Goal: Task Accomplishment & Management: Complete application form

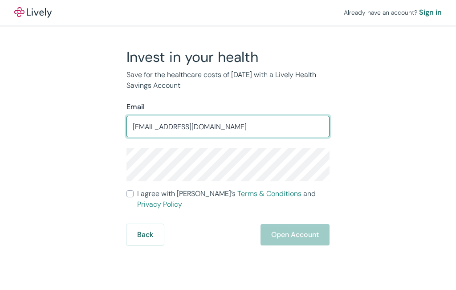
type input "[EMAIL_ADDRESS][DOMAIN_NAME]"
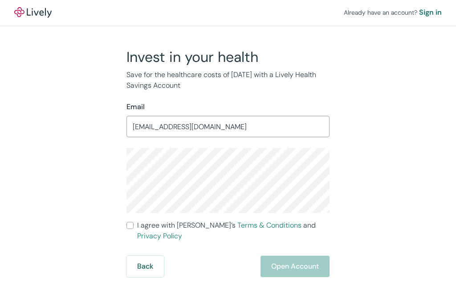
click at [130, 225] on input "I agree with Lively’s Terms & Conditions and Privacy Policy" at bounding box center [130, 225] width 7 height 7
checkbox input "true"
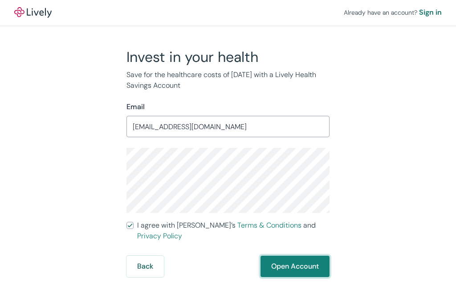
click at [284, 261] on button "Open Account" at bounding box center [295, 266] width 69 height 21
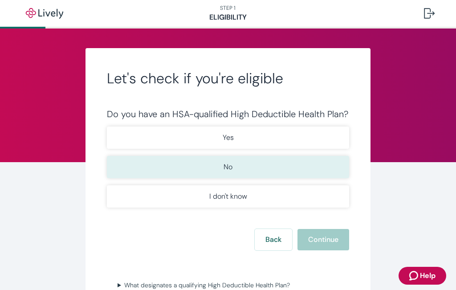
click at [226, 171] on p "No" at bounding box center [228, 167] width 9 height 11
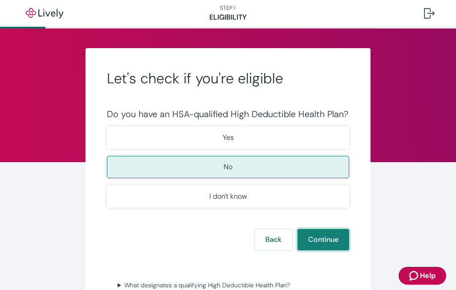
click at [314, 239] on button "Continue" at bounding box center [324, 239] width 52 height 21
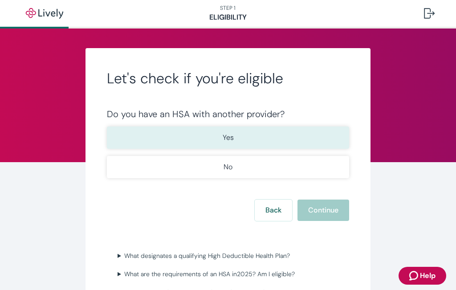
click at [223, 138] on p "Yes" at bounding box center [228, 137] width 11 height 11
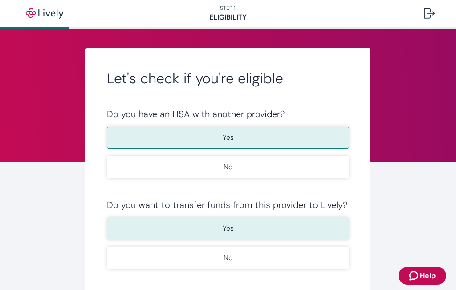
click at [235, 228] on button "Yes" at bounding box center [228, 228] width 242 height 22
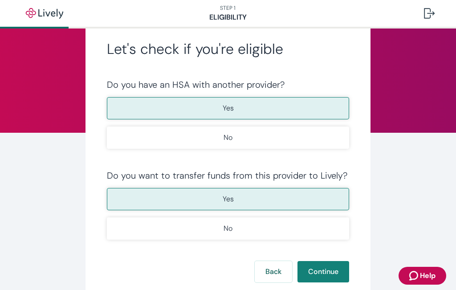
scroll to position [89, 0]
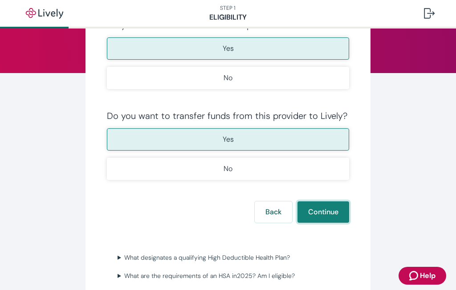
click at [322, 212] on button "Continue" at bounding box center [324, 211] width 52 height 21
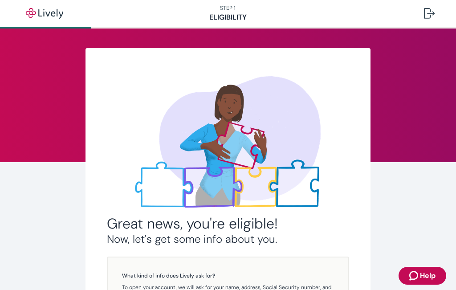
scroll to position [185, 0]
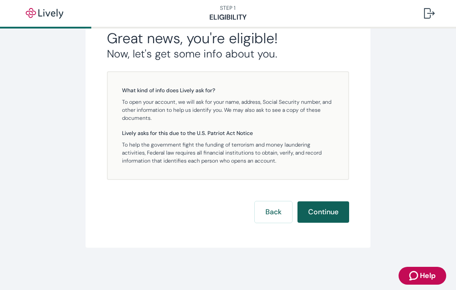
click at [319, 213] on button "Continue" at bounding box center [324, 211] width 52 height 21
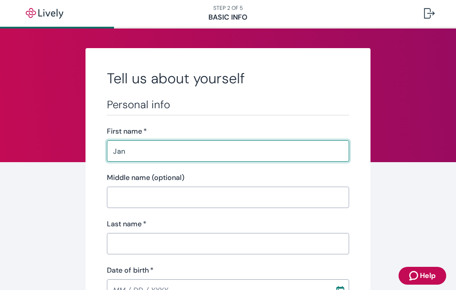
type input "Jan"
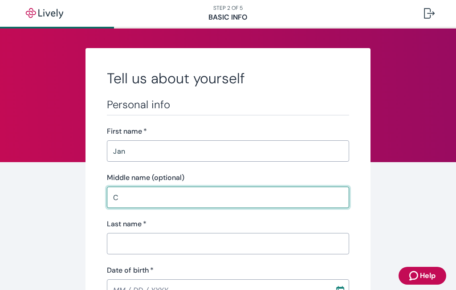
type input "C"
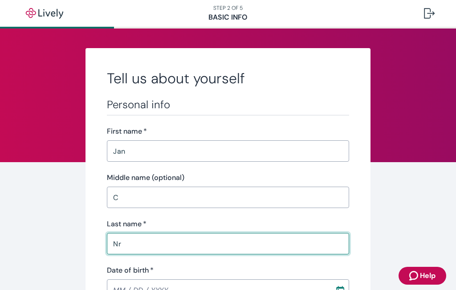
type input "N"
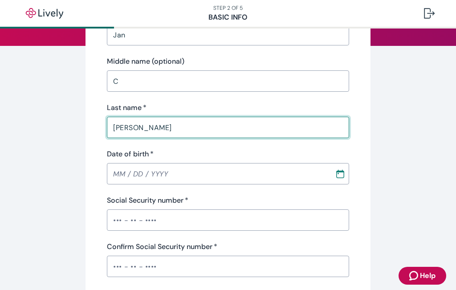
scroll to position [134, 0]
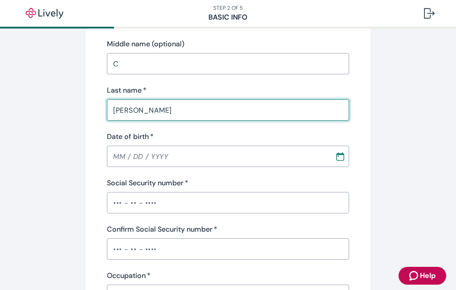
type input "Bracken"
click at [114, 153] on input "MM / DD / YYYY" at bounding box center [218, 157] width 222 height 18
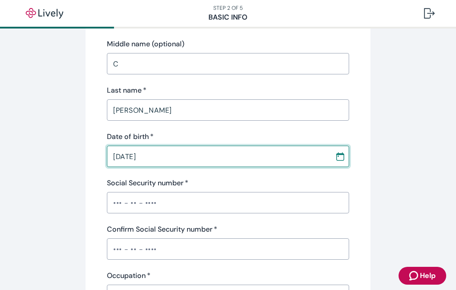
type input "07 / 27 / 1955"
click at [157, 203] on input "Social Security number   *" at bounding box center [228, 203] width 242 height 18
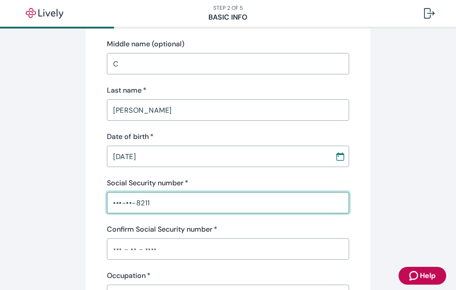
type input "•••-••-8211"
click at [165, 246] on input "Confirm Social Security number   *" at bounding box center [228, 249] width 242 height 18
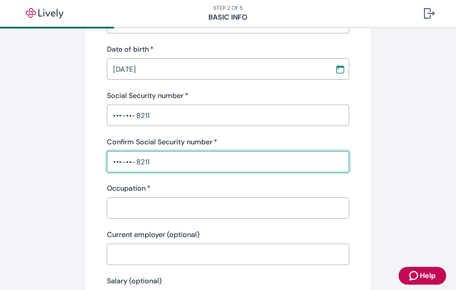
scroll to position [267, 0]
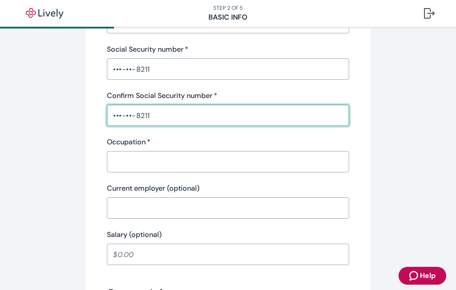
type input "•••-••-8211"
click at [144, 158] on input "Occupation   *" at bounding box center [228, 162] width 242 height 18
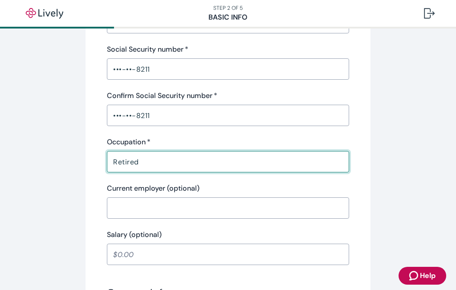
type input "Retired"
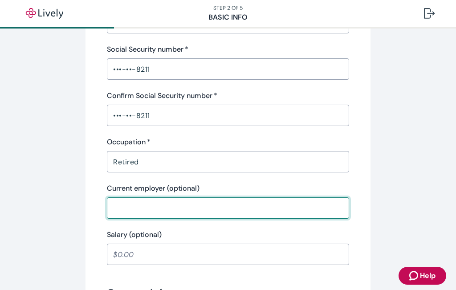
click at [154, 210] on input "Current employer (optional)" at bounding box center [228, 208] width 242 height 18
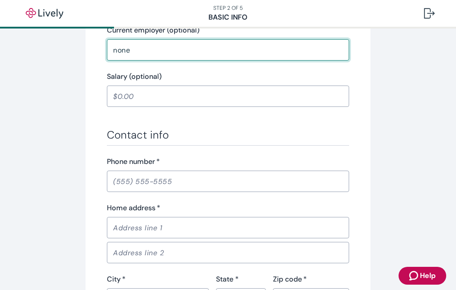
scroll to position [446, 0]
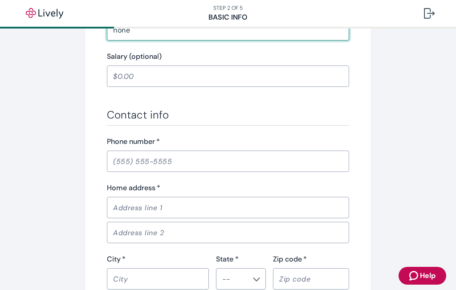
type input "none"
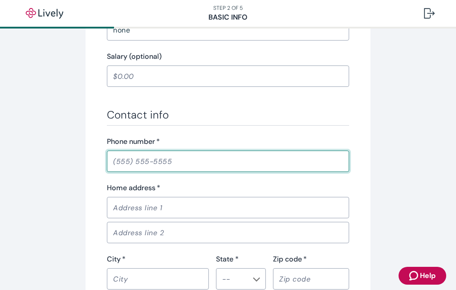
click at [176, 159] on input "Phone number   *" at bounding box center [228, 161] width 242 height 18
type input "(818) 321-0043"
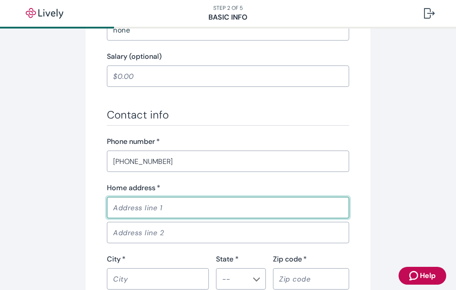
click at [161, 210] on input "Home address   *" at bounding box center [228, 208] width 242 height 18
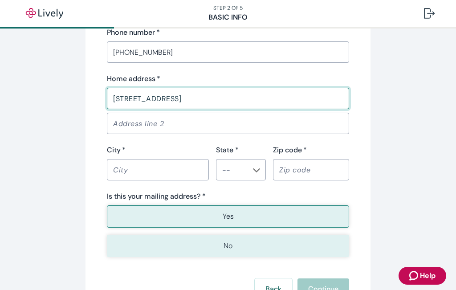
scroll to position [579, 0]
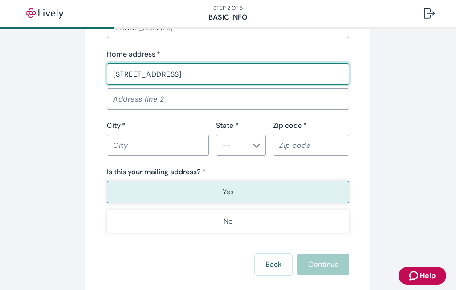
type input "712 E KAIBAB TRAIL DRIVE"
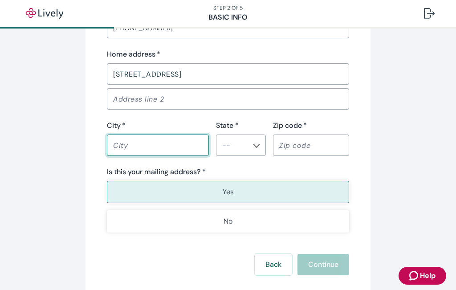
click at [155, 146] on input "City   *" at bounding box center [158, 145] width 102 height 18
click at [254, 149] on icon "Chevron icon" at bounding box center [256, 145] width 7 height 7
type input "MERIDIAN"
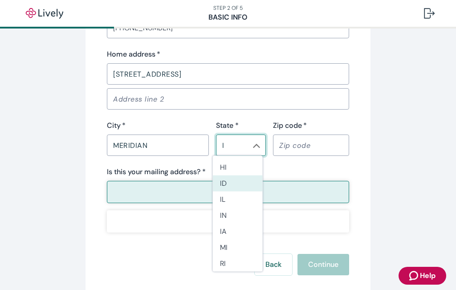
click at [229, 178] on li "ID" at bounding box center [238, 184] width 50 height 16
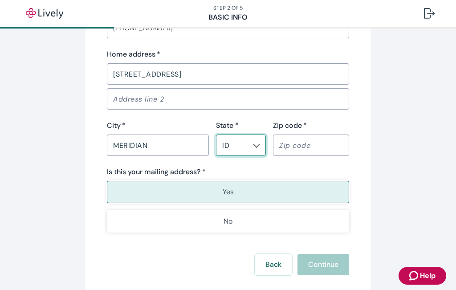
type input "ID"
click at [303, 147] on input "Zip code   *" at bounding box center [311, 145] width 76 height 18
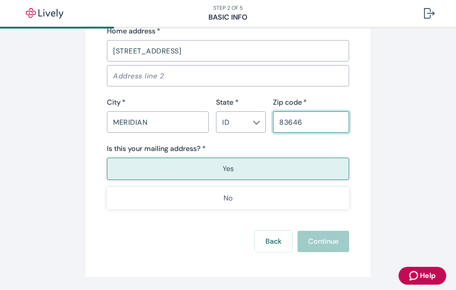
scroll to position [632, 0]
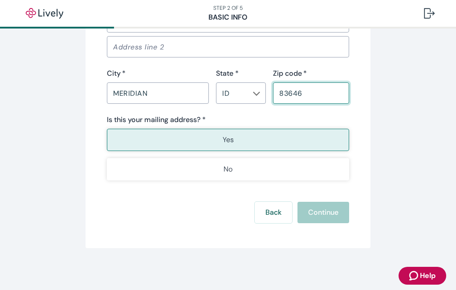
type input "83646"
click at [235, 138] on button "Yes" at bounding box center [228, 140] width 242 height 22
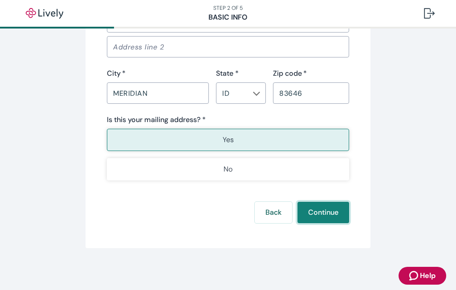
click at [327, 209] on button "Continue" at bounding box center [324, 212] width 52 height 21
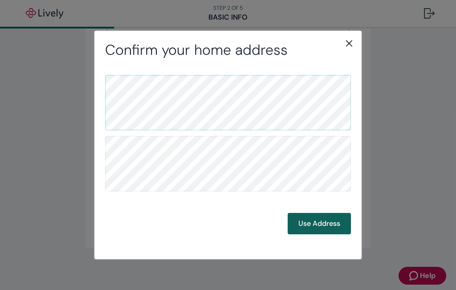
click at [329, 222] on button "Use Address" at bounding box center [319, 223] width 63 height 21
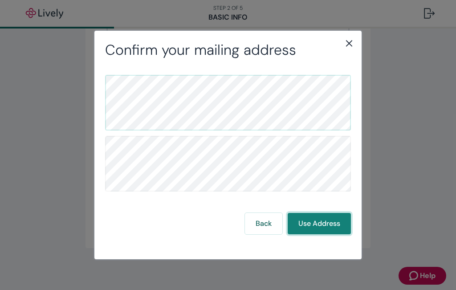
click at [316, 223] on button "Use Address" at bounding box center [319, 223] width 63 height 21
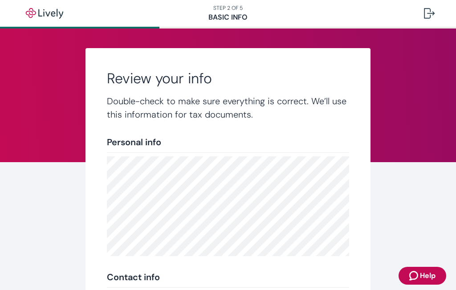
scroll to position [215, 0]
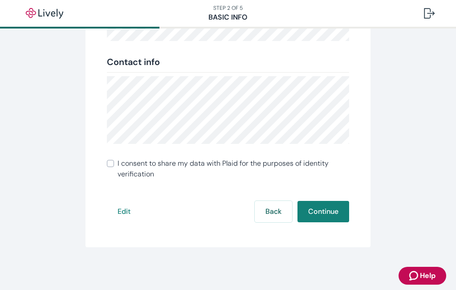
drag, startPoint x: 108, startPoint y: 164, endPoint x: 115, endPoint y: 165, distance: 7.8
click at [108, 164] on input "I consent to share my data with Plaid for the purposes of identity verification" at bounding box center [110, 163] width 7 height 7
checkbox input "true"
click at [323, 215] on button "Continue" at bounding box center [324, 211] width 52 height 21
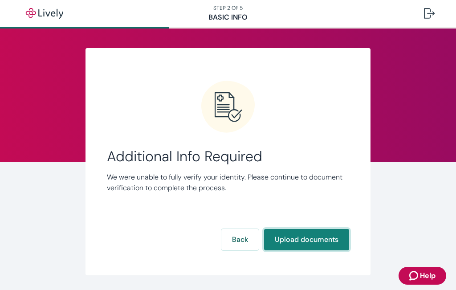
click at [288, 238] on button "Upload documents" at bounding box center [306, 239] width 85 height 21
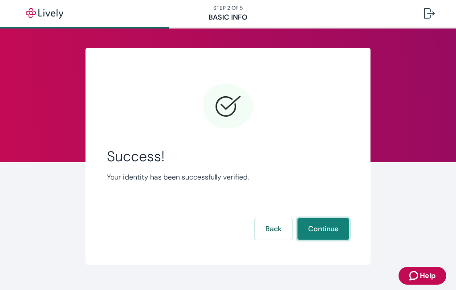
click at [317, 228] on button "Continue" at bounding box center [324, 228] width 52 height 21
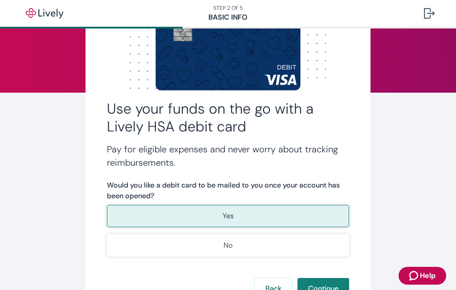
scroll to position [89, 0]
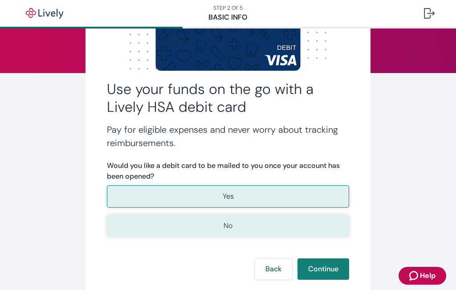
click at [291, 233] on button "No" at bounding box center [228, 226] width 242 height 22
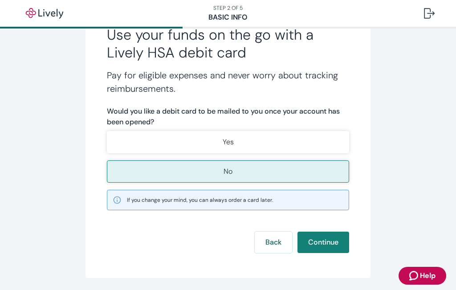
scroll to position [173, 0]
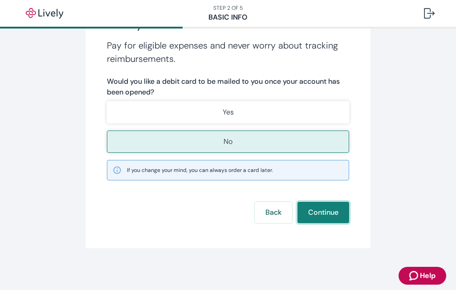
click at [320, 213] on button "Continue" at bounding box center [324, 212] width 52 height 21
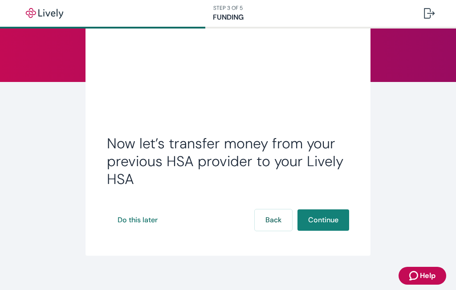
scroll to position [89, 0]
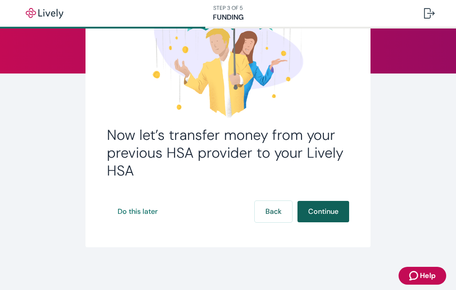
click at [318, 210] on button "Continue" at bounding box center [324, 211] width 52 height 21
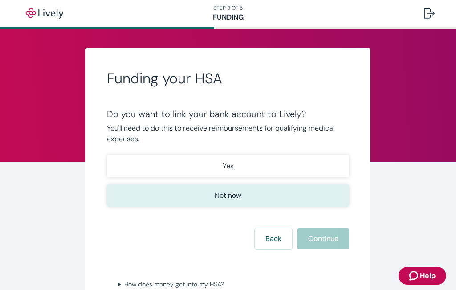
drag, startPoint x: 246, startPoint y: 191, endPoint x: 253, endPoint y: 192, distance: 7.7
click at [246, 190] on button "Not now" at bounding box center [228, 196] width 242 height 22
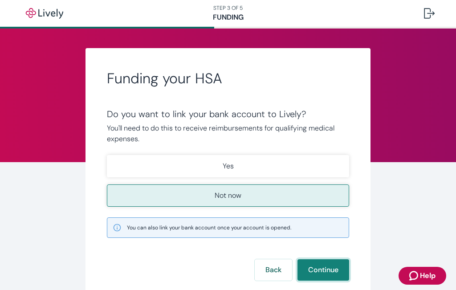
click at [329, 268] on button "Continue" at bounding box center [324, 269] width 52 height 21
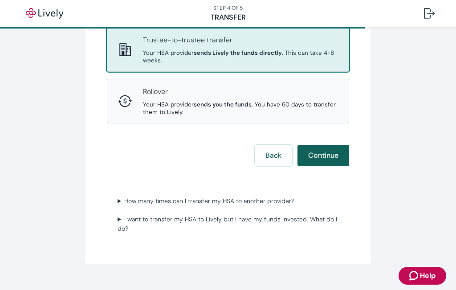
scroll to position [178, 0]
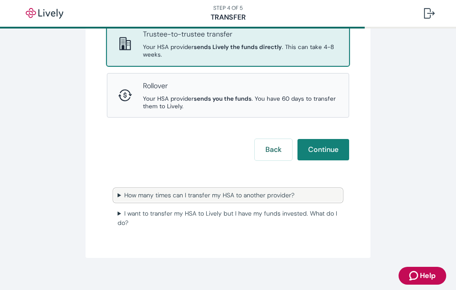
click at [259, 199] on summary "How many times can I transfer my HSA to another provider?" at bounding box center [228, 195] width 228 height 13
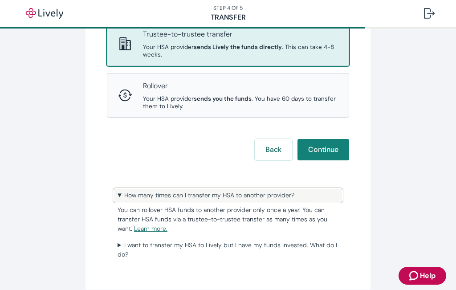
click at [259, 198] on summary "How many times can I transfer my HSA to another provider?" at bounding box center [228, 195] width 228 height 13
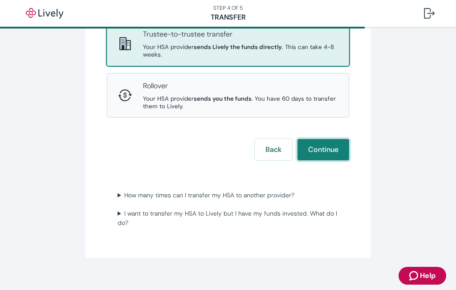
click at [319, 154] on button "Continue" at bounding box center [324, 149] width 52 height 21
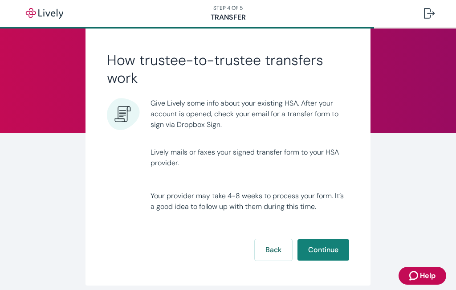
scroll to position [45, 0]
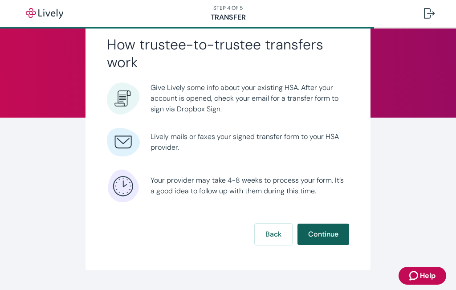
click at [323, 232] on button "Continue" at bounding box center [324, 234] width 52 height 21
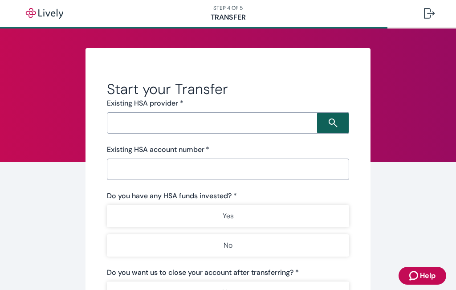
click at [329, 121] on icon "Search icon" at bounding box center [333, 123] width 9 height 9
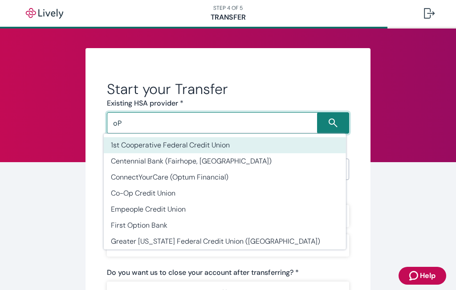
type input "o"
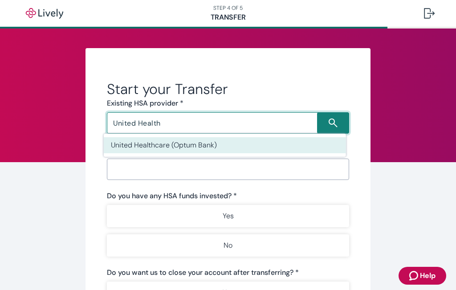
click at [155, 144] on li "United Healthcare (Optum Bank)" at bounding box center [225, 145] width 242 height 16
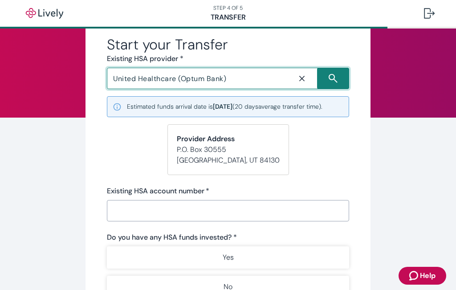
scroll to position [89, 0]
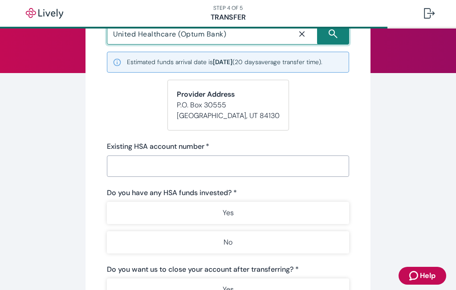
type input "United Healthcare (Optum Bank)"
click at [227, 175] on input "Existing HSA account number   *" at bounding box center [228, 166] width 242 height 18
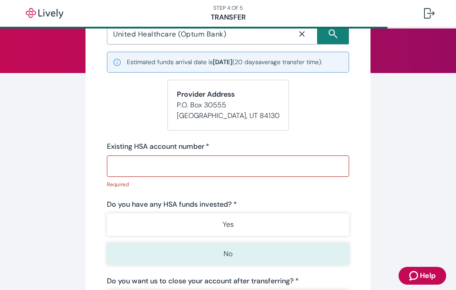
click at [229, 254] on button "No" at bounding box center [228, 254] width 242 height 22
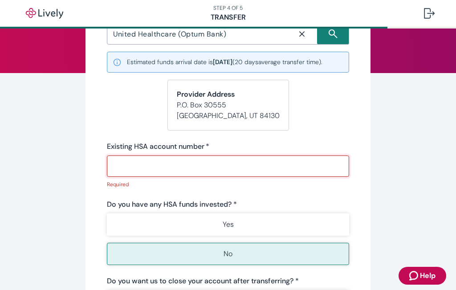
click at [182, 172] on input "Existing HSA account number   *" at bounding box center [228, 166] width 242 height 18
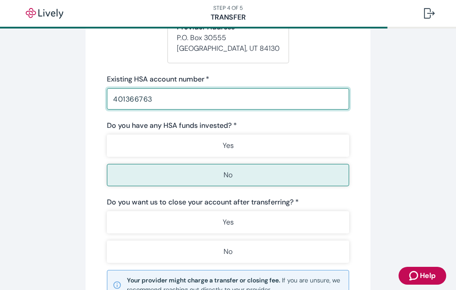
scroll to position [178, 0]
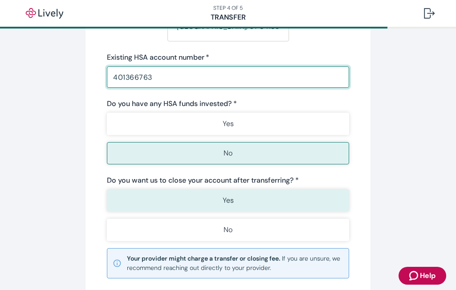
type input "401366763"
click at [242, 212] on button "Yes" at bounding box center [228, 200] width 242 height 22
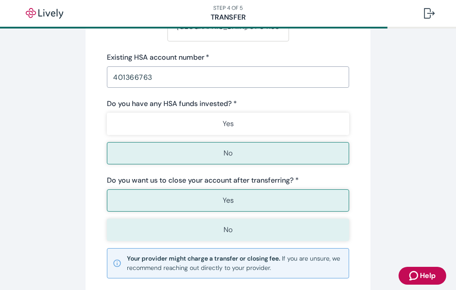
scroll to position [223, 0]
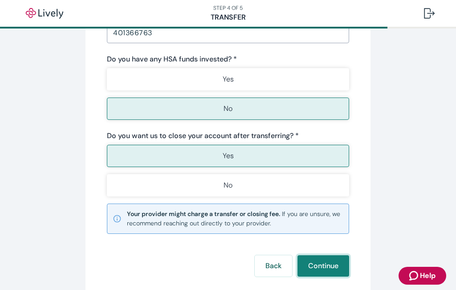
click at [305, 275] on button "Continue" at bounding box center [324, 265] width 52 height 21
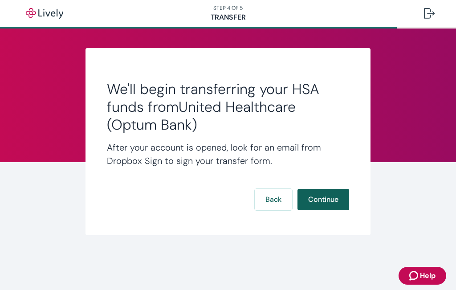
click at [321, 197] on button "Continue" at bounding box center [324, 199] width 52 height 21
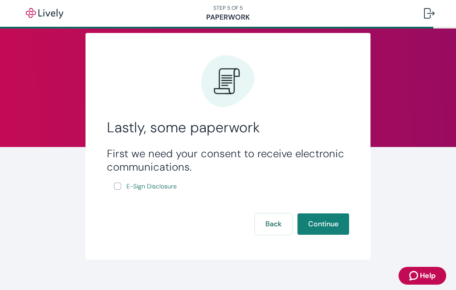
scroll to position [28, 0]
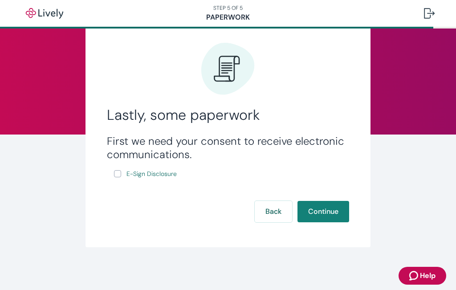
click at [116, 174] on input "E-Sign Disclosure" at bounding box center [117, 173] width 7 height 7
checkbox input "true"
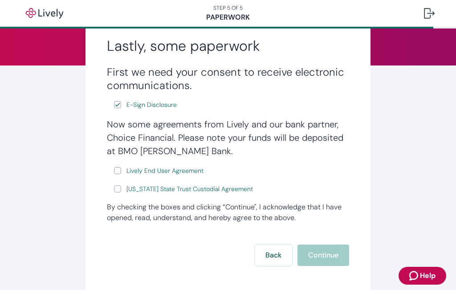
scroll to position [117, 0]
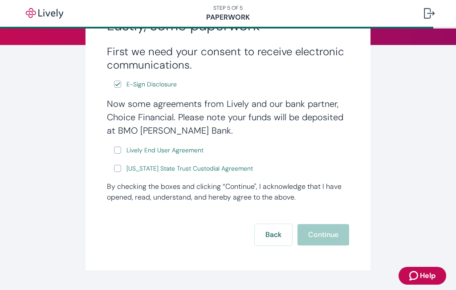
click at [114, 150] on input "Lively End User Agreement" at bounding box center [117, 150] width 7 height 7
checkbox input "true"
click at [114, 170] on input "Wyoming State Trust Custodial Agreement" at bounding box center [117, 168] width 7 height 7
checkbox input "true"
click at [317, 237] on button "Continue" at bounding box center [324, 234] width 52 height 21
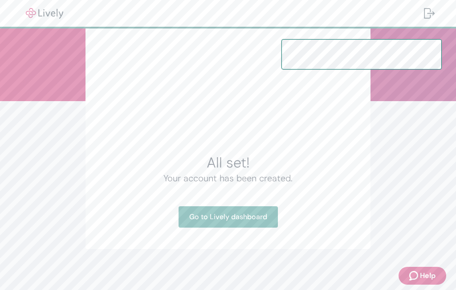
scroll to position [63, 0]
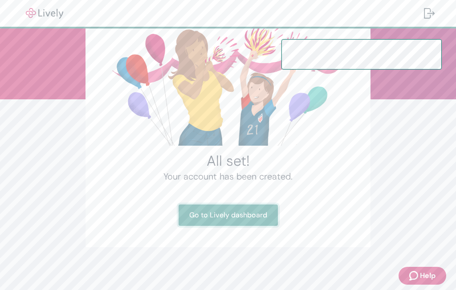
click at [225, 215] on link "Go to Lively dashboard" at bounding box center [228, 215] width 99 height 21
